Goal: Transaction & Acquisition: Obtain resource

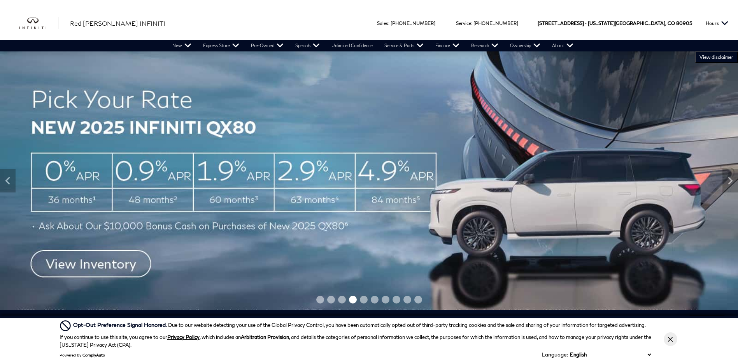
click at [390, 104] on img at bounding box center [369, 180] width 738 height 258
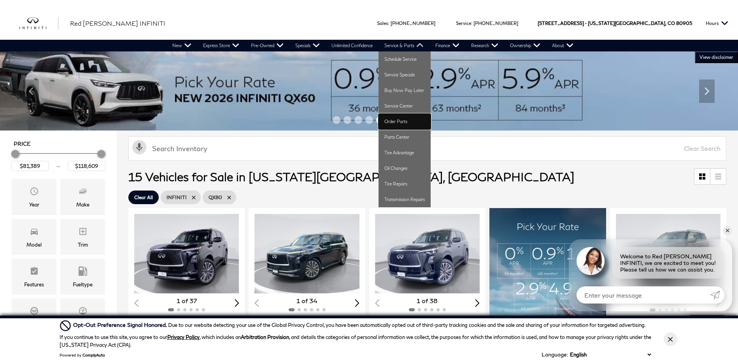
click at [398, 122] on link "Order Parts" at bounding box center [405, 122] width 52 height 16
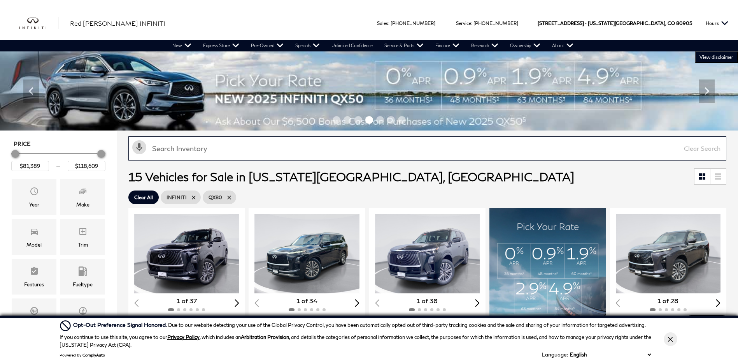
click at [179, 148] on input "text" at bounding box center [427, 148] width 598 height 24
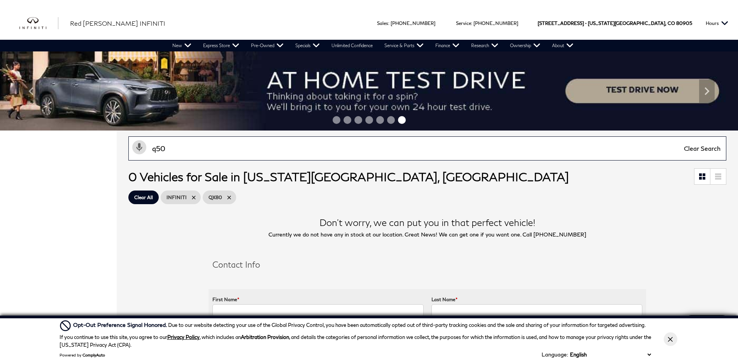
click at [175, 149] on input "q50" at bounding box center [427, 148] width 598 height 24
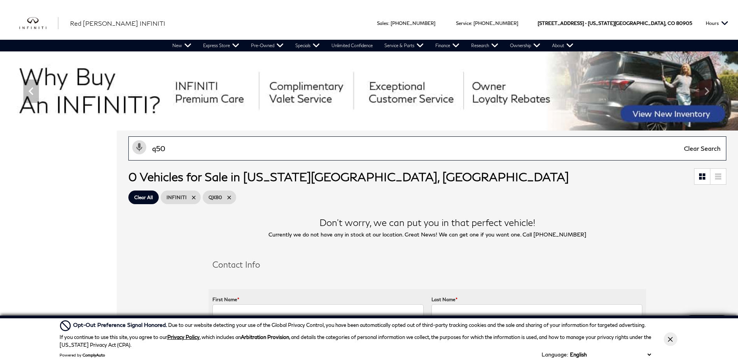
click at [172, 154] on input "q50" at bounding box center [427, 148] width 598 height 24
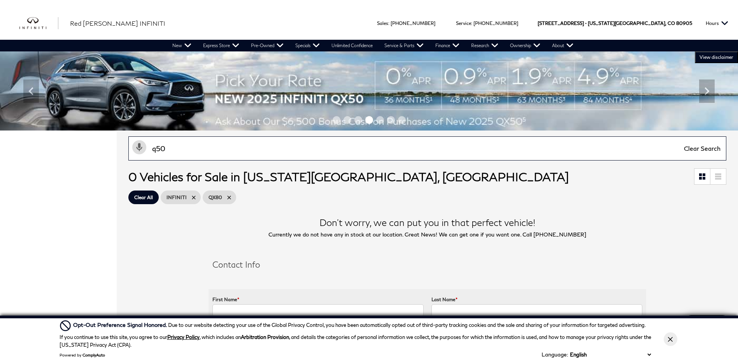
click at [156, 150] on input "q50" at bounding box center [427, 148] width 598 height 24
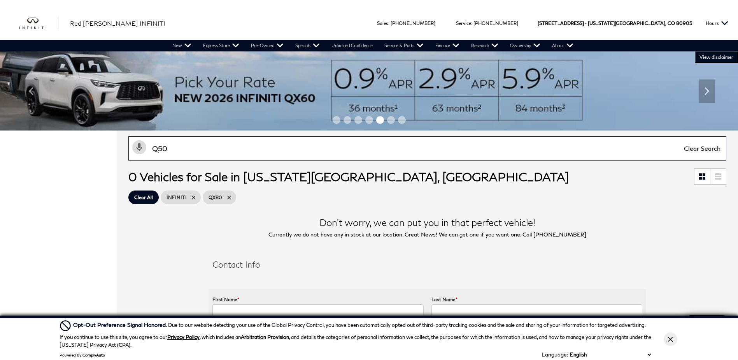
click at [168, 146] on input "Q50" at bounding box center [427, 148] width 598 height 24
type input "Q50"
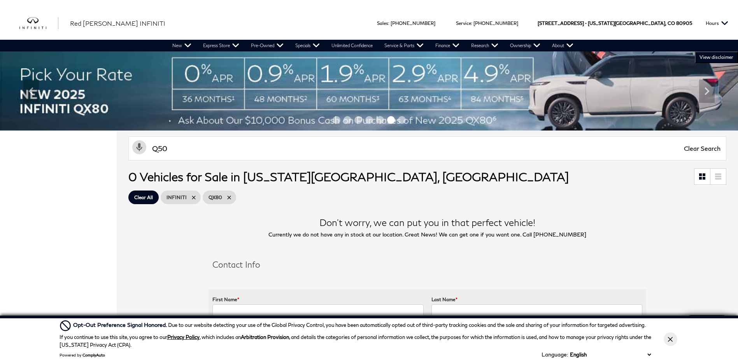
click at [179, 195] on span "INFINITI" at bounding box center [177, 197] width 20 height 10
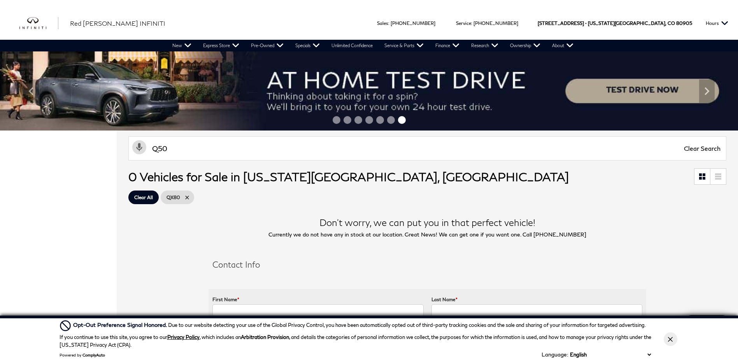
click at [137, 196] on span "Clear All" at bounding box center [143, 197] width 19 height 10
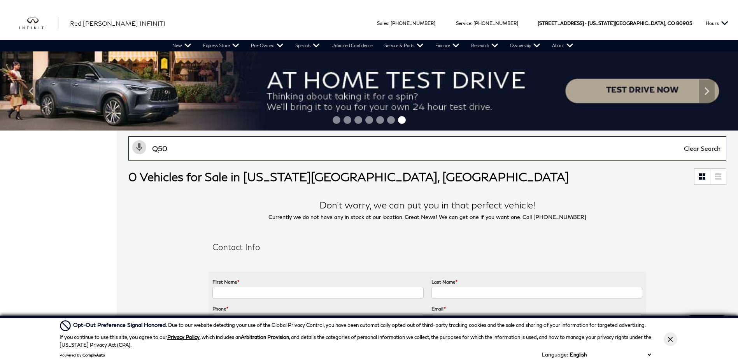
click at [182, 151] on input "Q50" at bounding box center [427, 148] width 598 height 24
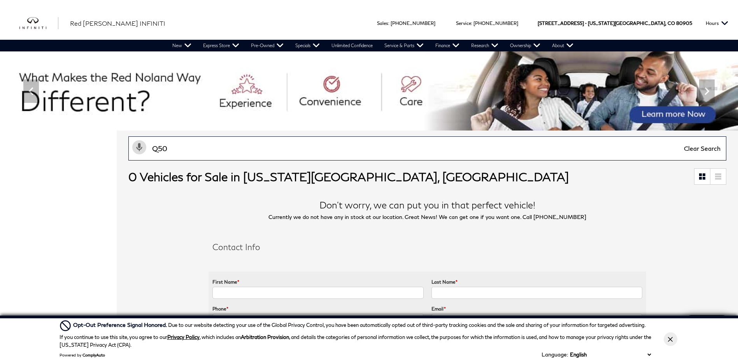
click at [192, 151] on input "Q50" at bounding box center [427, 148] width 598 height 24
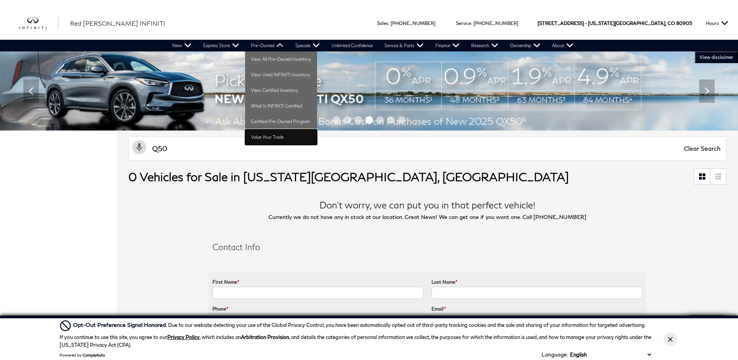
click at [267, 138] on link "Value Your Trade" at bounding box center [281, 137] width 72 height 16
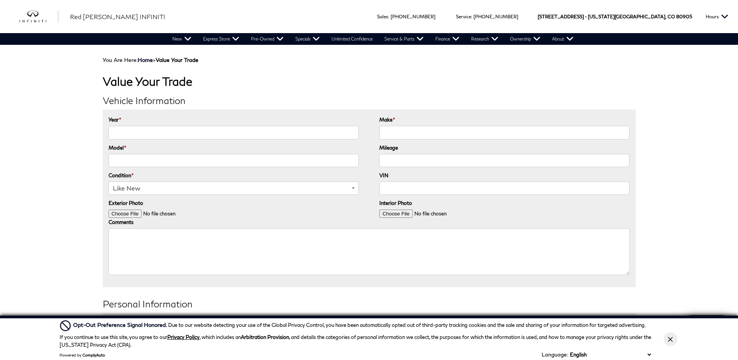
click at [268, 134] on input "Year *" at bounding box center [234, 132] width 250 height 13
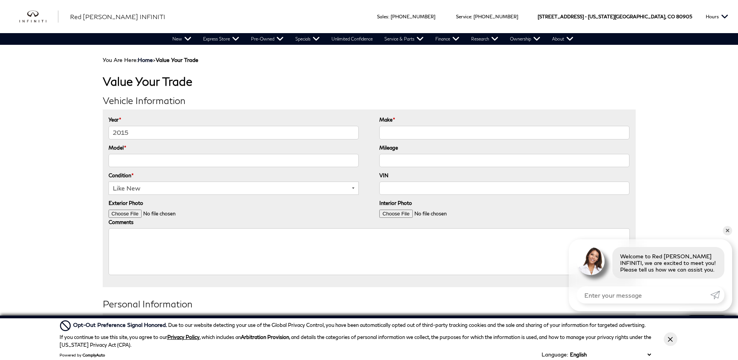
type input "2015"
click at [410, 133] on input "Q50" at bounding box center [504, 132] width 250 height 13
type input "Q"
type input "Infiniti"
type input "Q50"
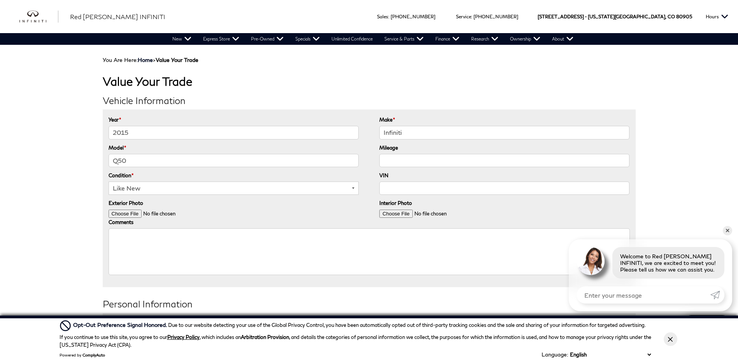
click at [410, 154] on input "Mileage" at bounding box center [504, 160] width 250 height 13
type input "50,256"
click at [239, 191] on select "Like New Great Good Fair Poor" at bounding box center [234, 187] width 250 height 13
select select "Good"
click at [109, 181] on select "Like New Great Good Fair Poor" at bounding box center [234, 187] width 250 height 13
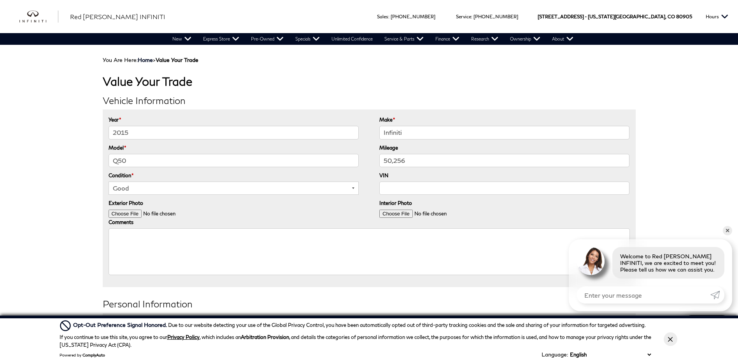
click at [233, 188] on select "Like New Great Good Fair Poor" at bounding box center [234, 187] width 250 height 13
click at [109, 181] on select "Like New Great Good Fair Poor" at bounding box center [234, 187] width 250 height 13
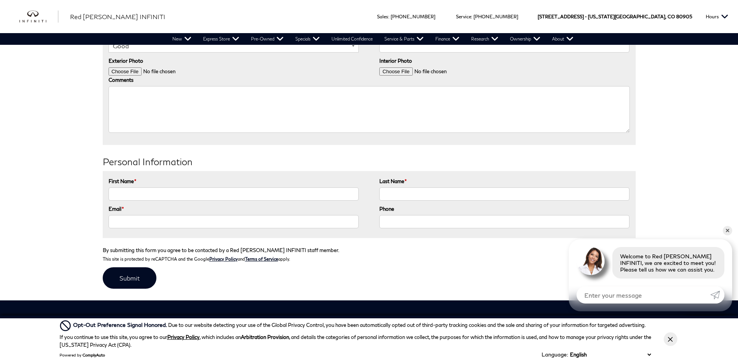
scroll to position [156, 0]
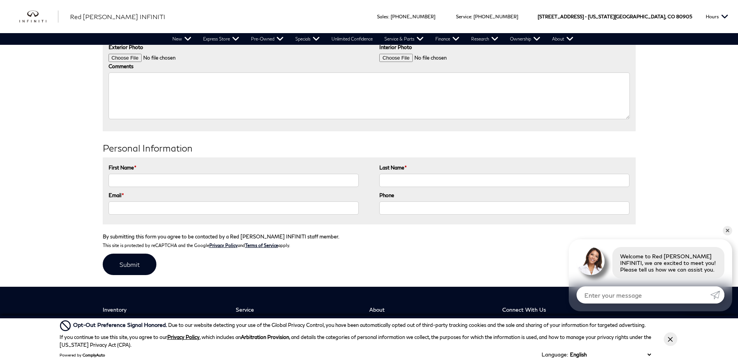
click at [208, 181] on input "First Name *" at bounding box center [234, 180] width 250 height 13
type input "Charlie"
type input "Clark"
type input "afhveteran@gmail.com"
type input "(719) 661-7895"
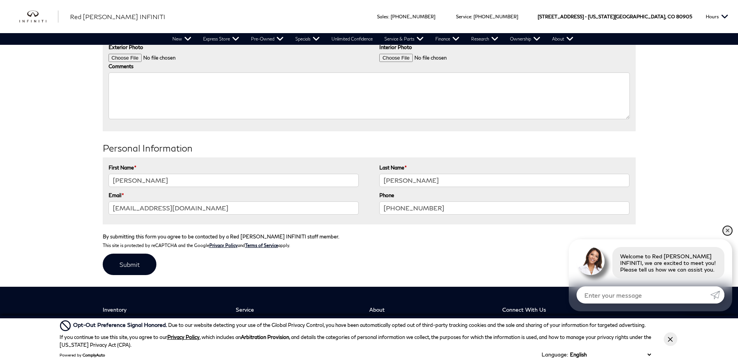
click at [726, 229] on link "✕" at bounding box center [727, 230] width 9 height 9
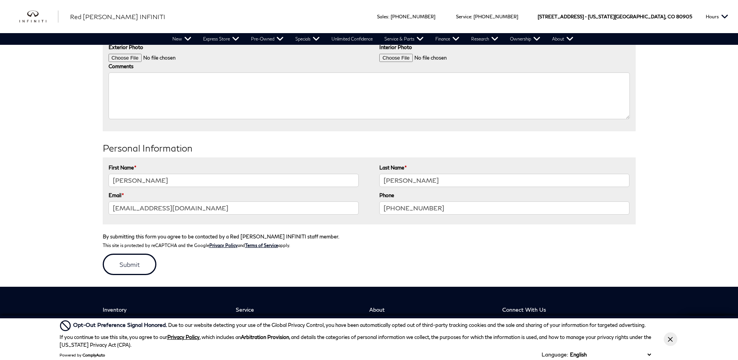
click at [123, 260] on input "submit" at bounding box center [130, 263] width 54 height 21
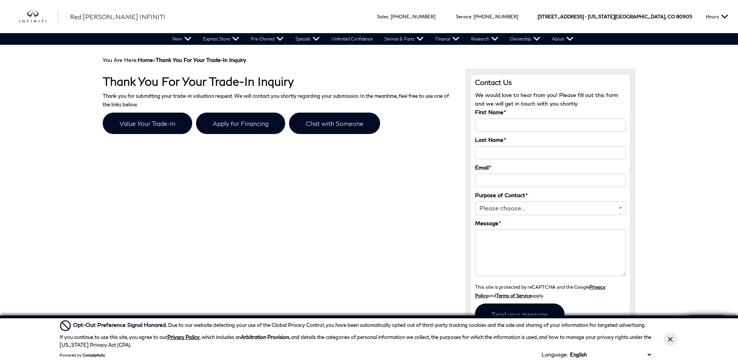
click at [440, 126] on p "Value Your Trade-In Apply for Financing Chat with Someone" at bounding box center [278, 124] width 351 height 25
click at [145, 126] on link "Value Your Trade-In" at bounding box center [147, 122] width 89 height 21
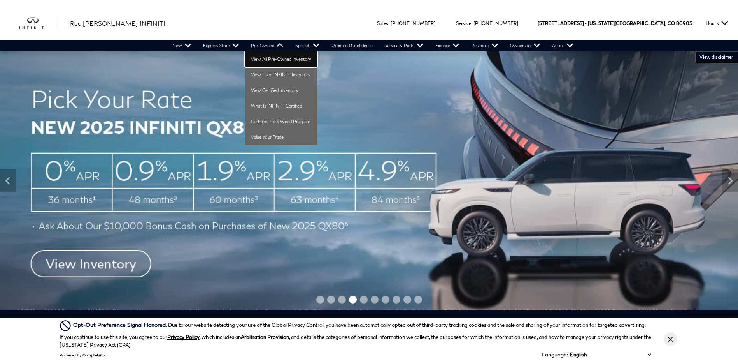
click at [266, 58] on link "View All Pre-Owned Inventory" at bounding box center [281, 59] width 72 height 16
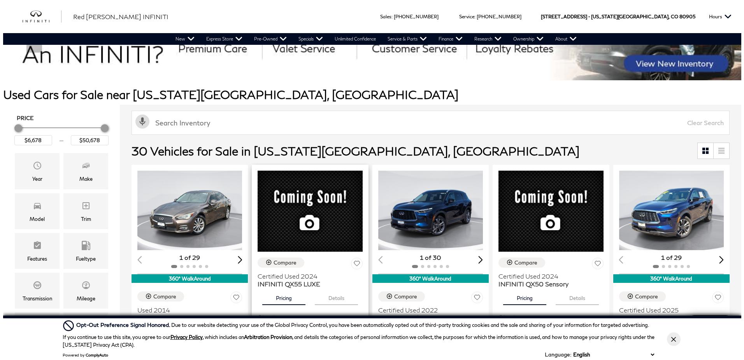
scroll to position [39, 0]
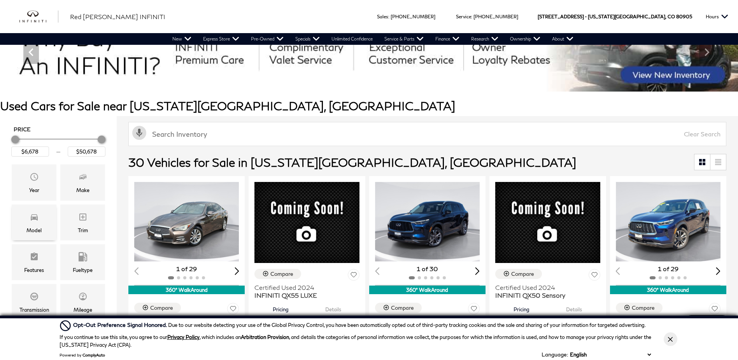
click at [37, 222] on span "Model" at bounding box center [34, 218] width 9 height 16
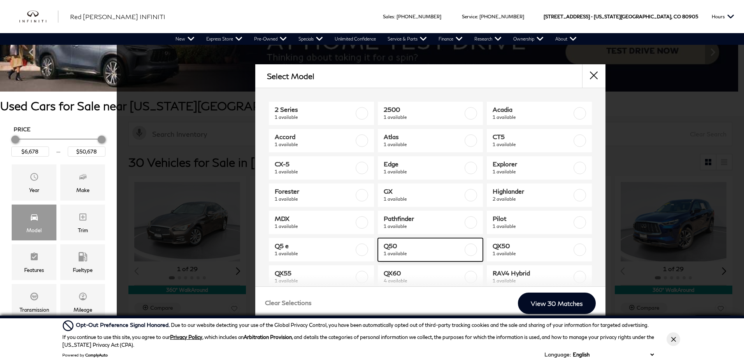
click at [418, 249] on span "Q50" at bounding box center [423, 246] width 79 height 8
type input "$11,678"
checkbox input "true"
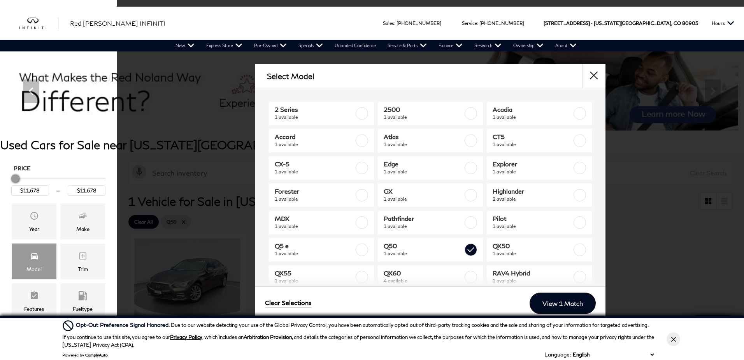
click at [560, 298] on link "View 1 Match" at bounding box center [563, 302] width 66 height 21
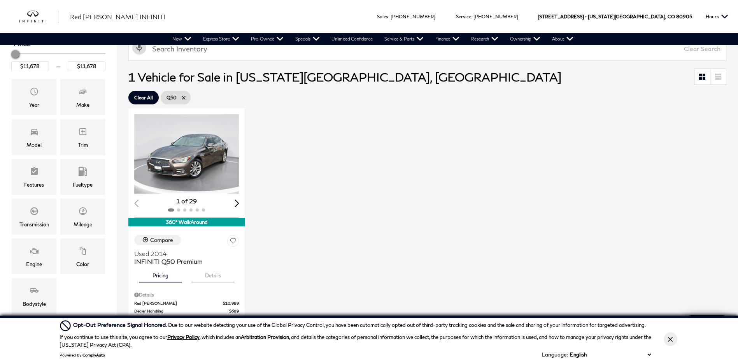
scroll to position [117, 0]
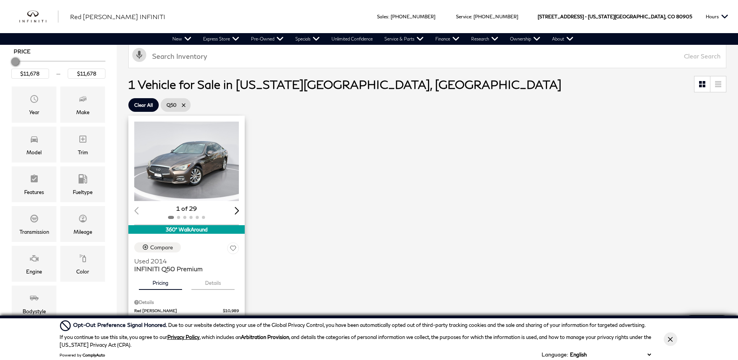
click at [236, 208] on div "Next slide" at bounding box center [237, 210] width 5 height 7
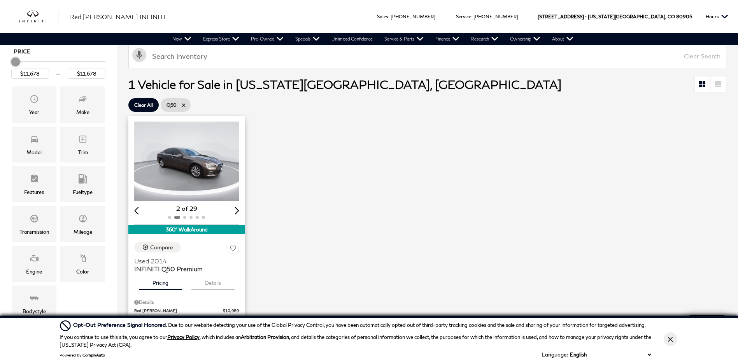
click at [236, 208] on div "Next slide" at bounding box center [237, 210] width 5 height 7
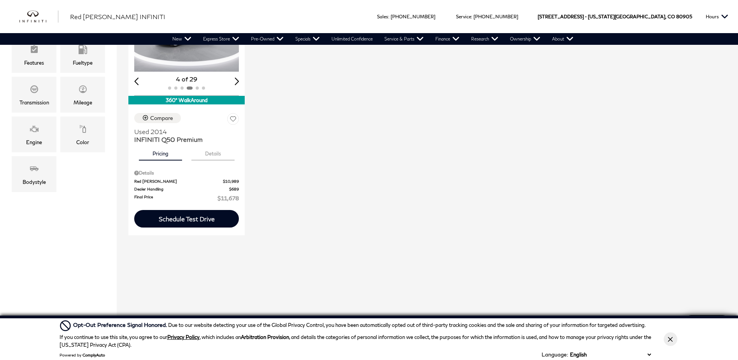
scroll to position [233, 0]
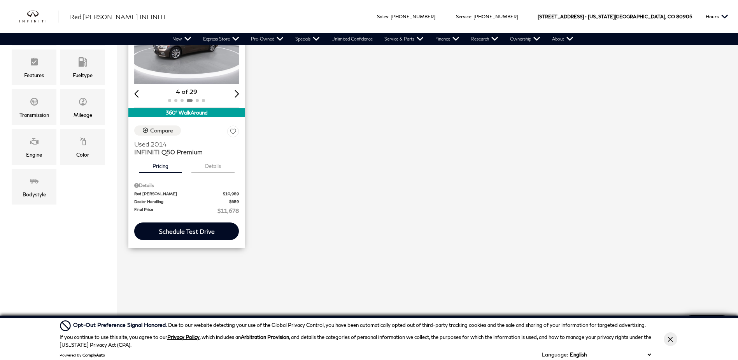
click at [210, 164] on button "Details" at bounding box center [212, 164] width 43 height 17
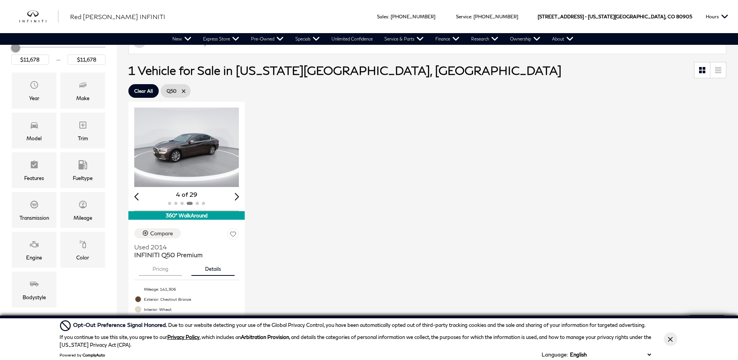
scroll to position [156, 0]
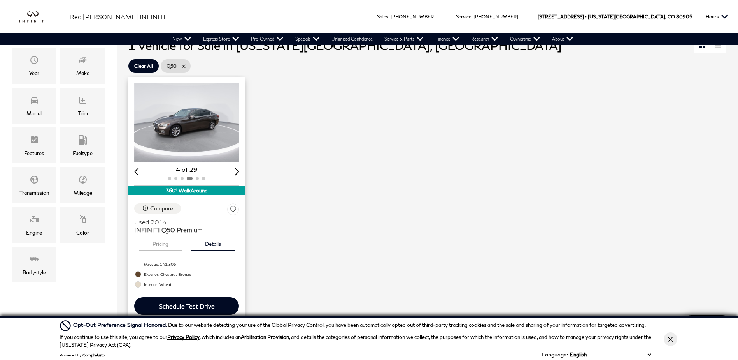
click at [237, 171] on div "Next slide" at bounding box center [237, 171] width 5 height 7
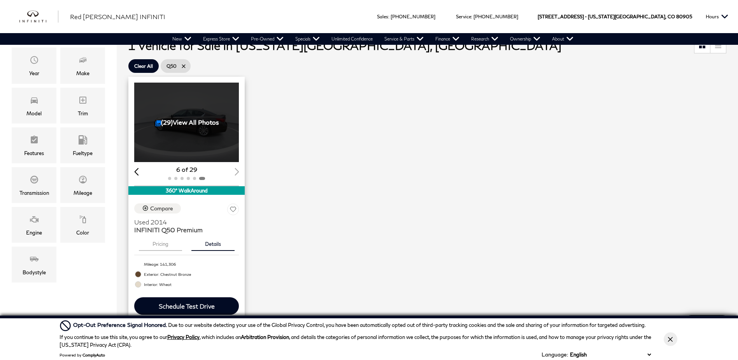
click at [238, 171] on div "6 of 29" at bounding box center [186, 169] width 105 height 9
click at [193, 121] on link "(29) View All Photos" at bounding box center [187, 121] width 64 height 7
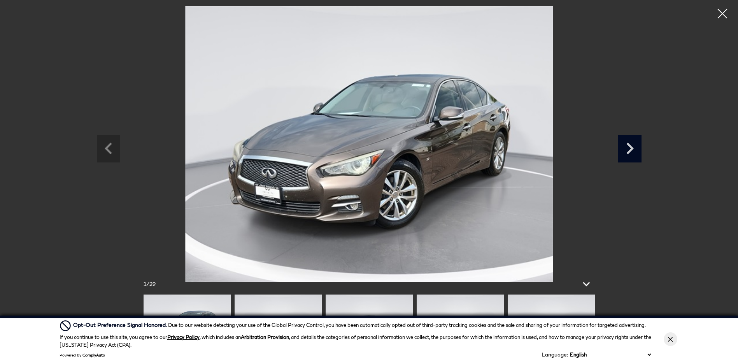
scroll to position [272, 0]
click at [629, 145] on icon "Next slide" at bounding box center [629, 148] width 7 height 12
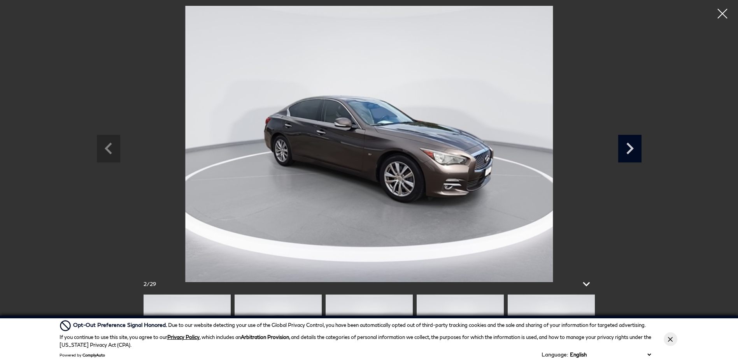
click at [629, 145] on icon "Next slide" at bounding box center [629, 148] width 7 height 12
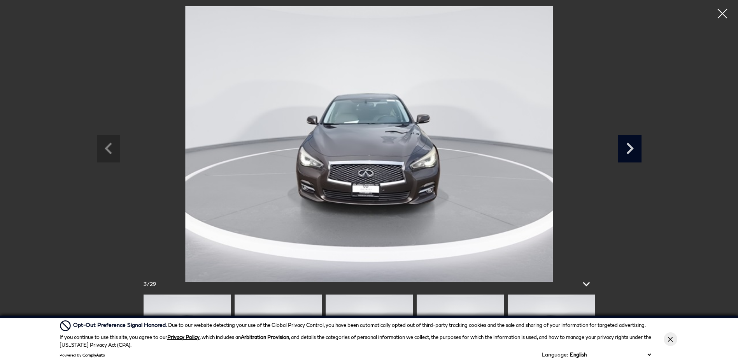
click at [629, 145] on icon "Next slide" at bounding box center [629, 148] width 7 height 12
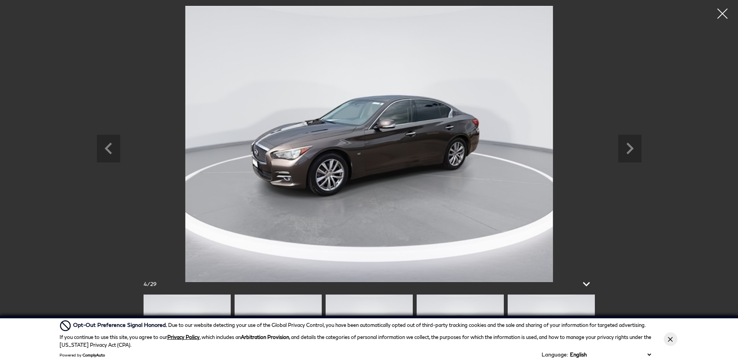
click at [723, 12] on div at bounding box center [722, 14] width 21 height 21
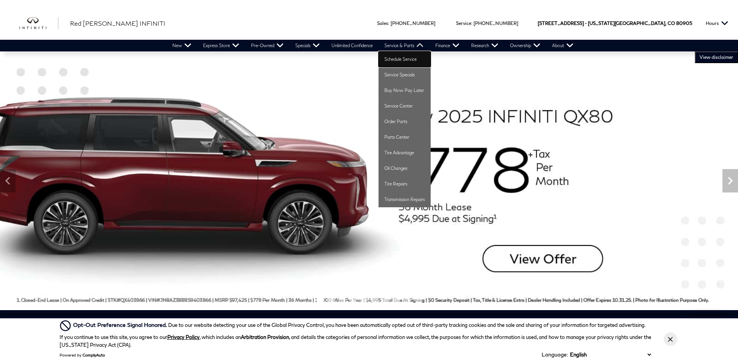
click at [407, 58] on link "Schedule Service" at bounding box center [405, 59] width 52 height 16
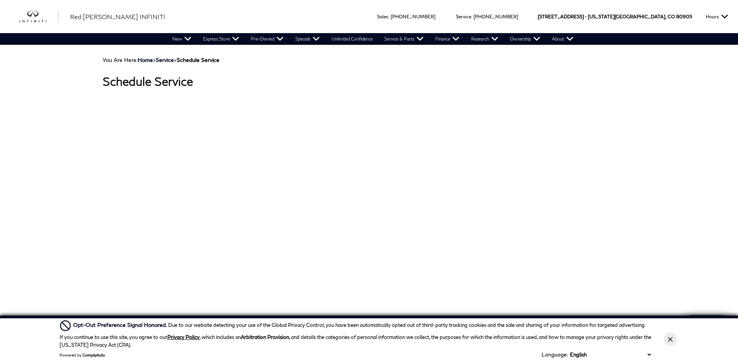
scroll to position [91, 0]
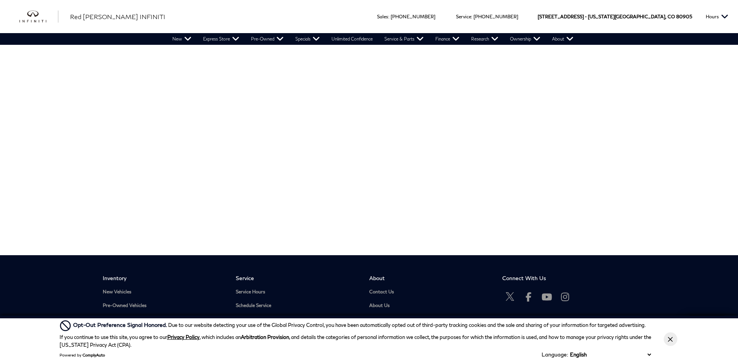
click at [68, 86] on div "You Are Here: Home > Service > Schedule Service Schedule Service Inventory New …" at bounding box center [369, 216] width 738 height 526
